Goal: Information Seeking & Learning: Check status

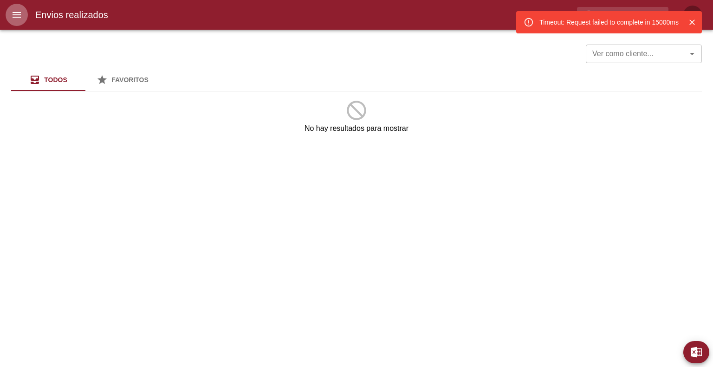
click at [16, 24] on button "menu" at bounding box center [17, 15] width 22 height 22
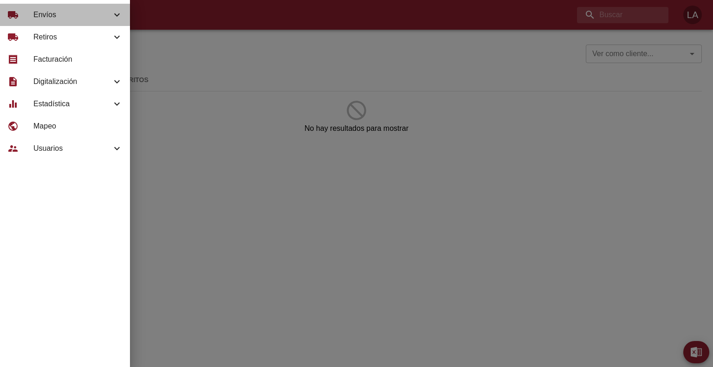
click at [46, 15] on span "Envíos" at bounding box center [72, 14] width 78 height 11
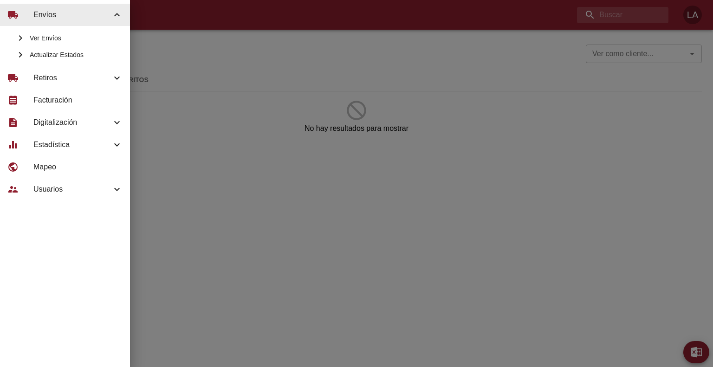
click at [59, 39] on span "Ver Envíos" at bounding box center [76, 37] width 93 height 9
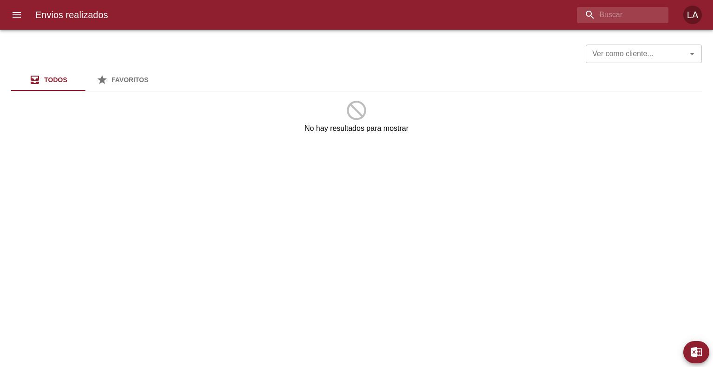
click at [25, 12] on button "menu" at bounding box center [17, 15] width 22 height 22
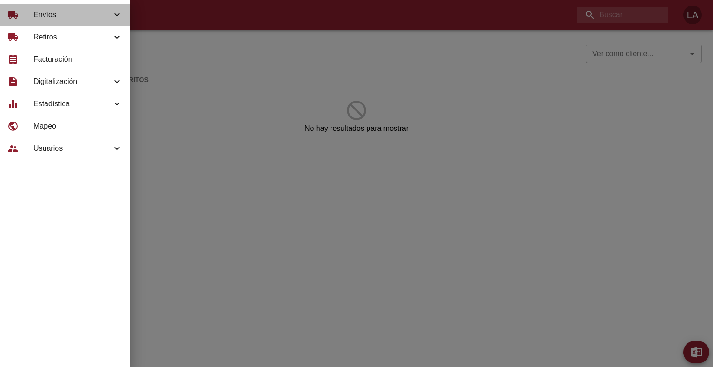
click at [51, 14] on span "Envíos" at bounding box center [72, 14] width 78 height 11
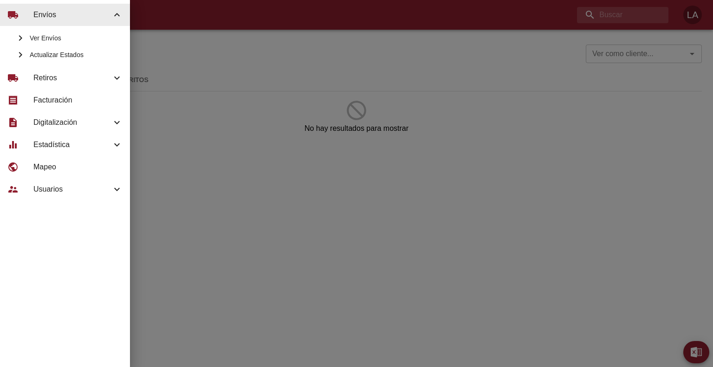
click at [44, 55] on span "Actualizar Estados" at bounding box center [76, 54] width 93 height 9
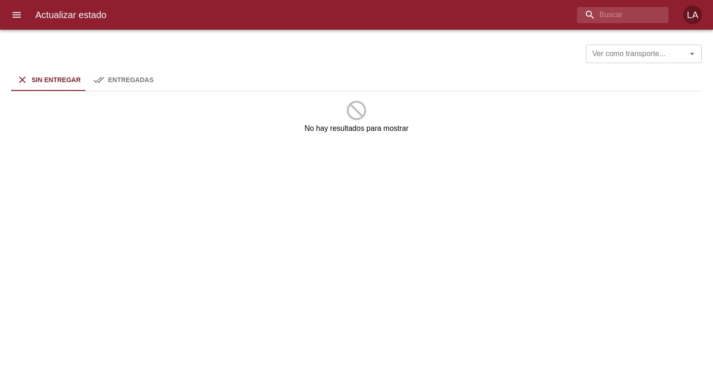
click at [20, 11] on icon "menu" at bounding box center [16, 14] width 11 height 11
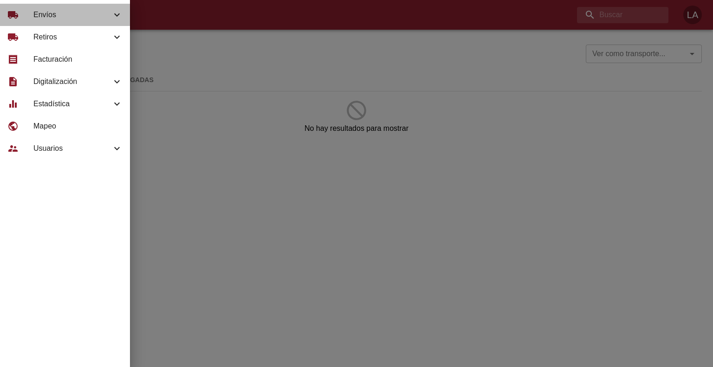
click at [40, 14] on span "Envíos" at bounding box center [72, 14] width 78 height 11
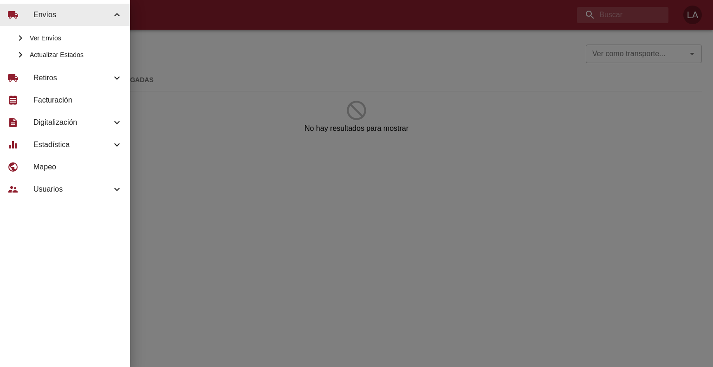
click at [48, 37] on span "Ver Envíos" at bounding box center [76, 37] width 93 height 9
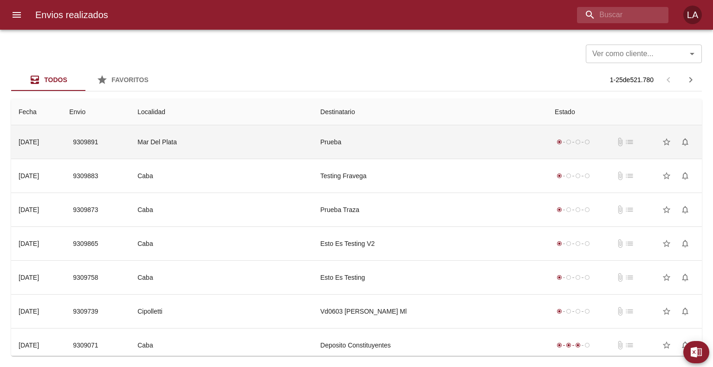
click at [334, 140] on td "Prueba" at bounding box center [430, 141] width 235 height 33
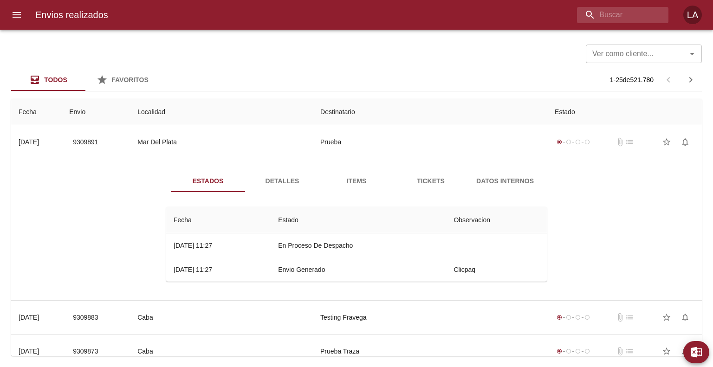
click at [288, 181] on span "Detalles" at bounding box center [282, 182] width 63 height 12
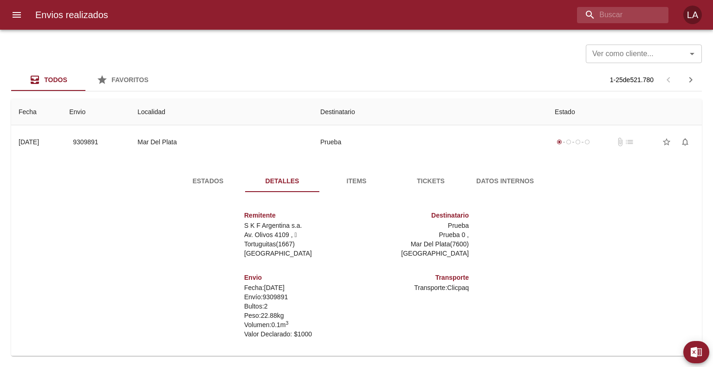
click at [431, 176] on span "Tickets" at bounding box center [430, 182] width 63 height 12
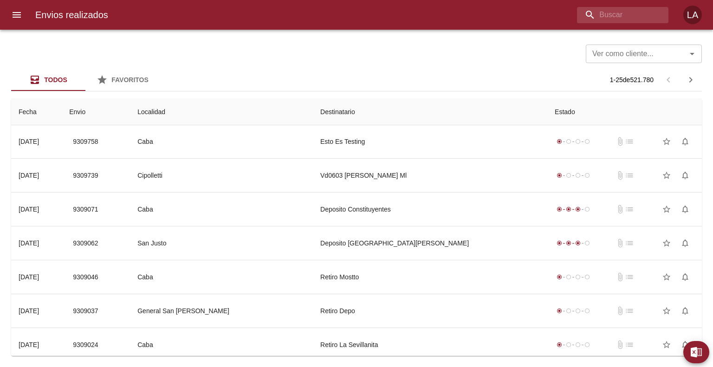
scroll to position [232, 0]
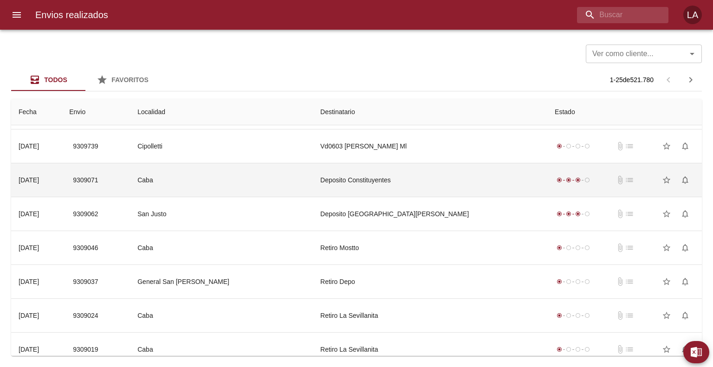
click at [467, 168] on td "Deposito Constituyentes" at bounding box center [430, 179] width 235 height 33
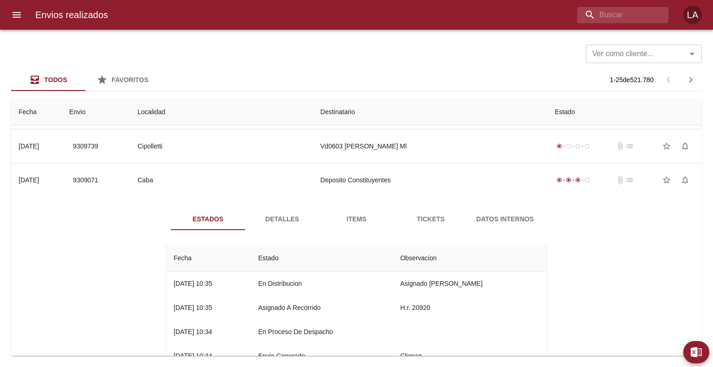
click at [427, 222] on span "Tickets" at bounding box center [430, 220] width 63 height 12
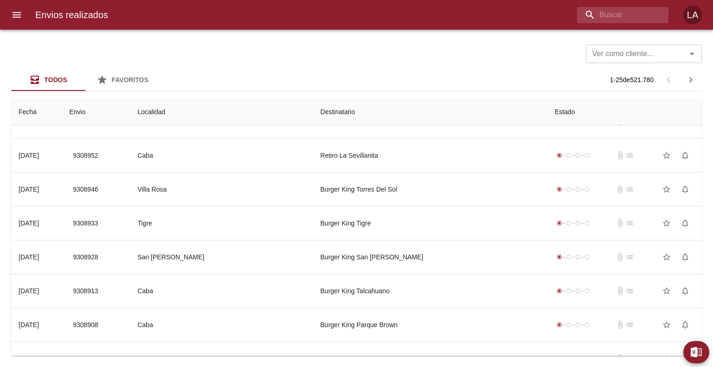
scroll to position [748, 0]
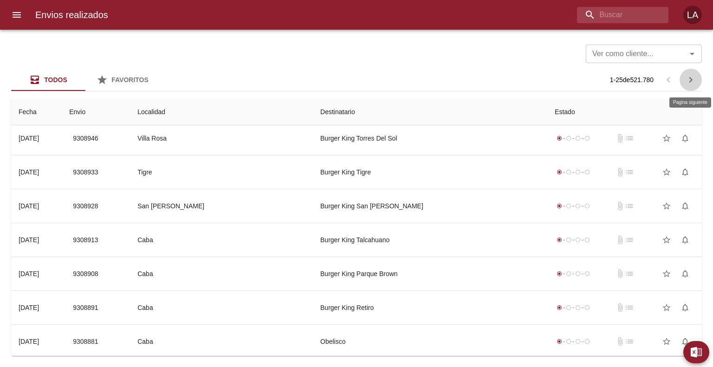
click at [693, 79] on icon "button" at bounding box center [691, 79] width 11 height 11
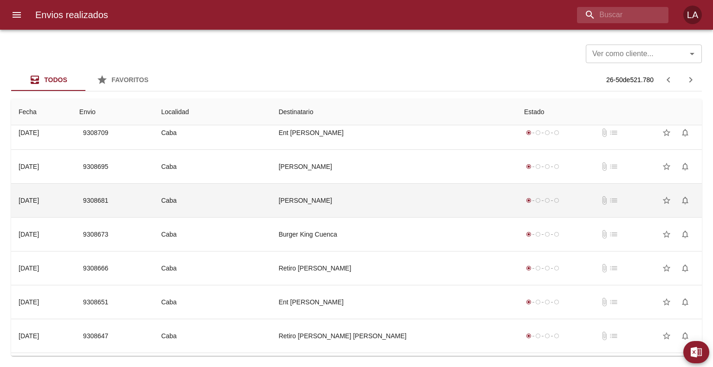
scroll to position [614, 0]
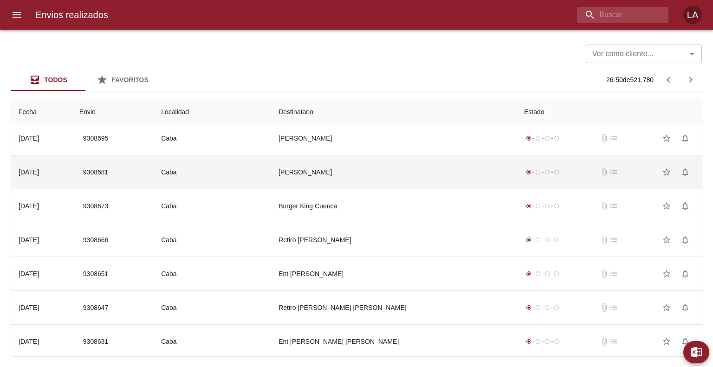
click at [466, 172] on td "[PERSON_NAME]" at bounding box center [394, 172] width 246 height 33
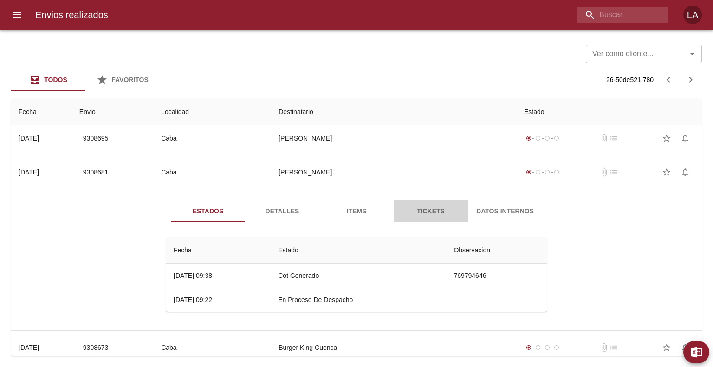
click at [433, 208] on span "Tickets" at bounding box center [430, 212] width 63 height 12
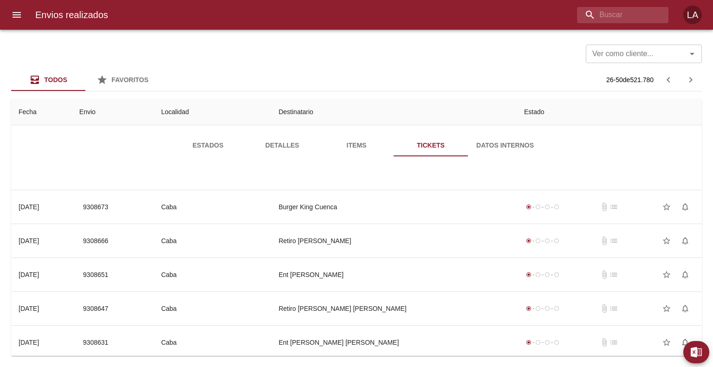
scroll to position [681, 0]
